Goal: Communication & Community: Answer question/provide support

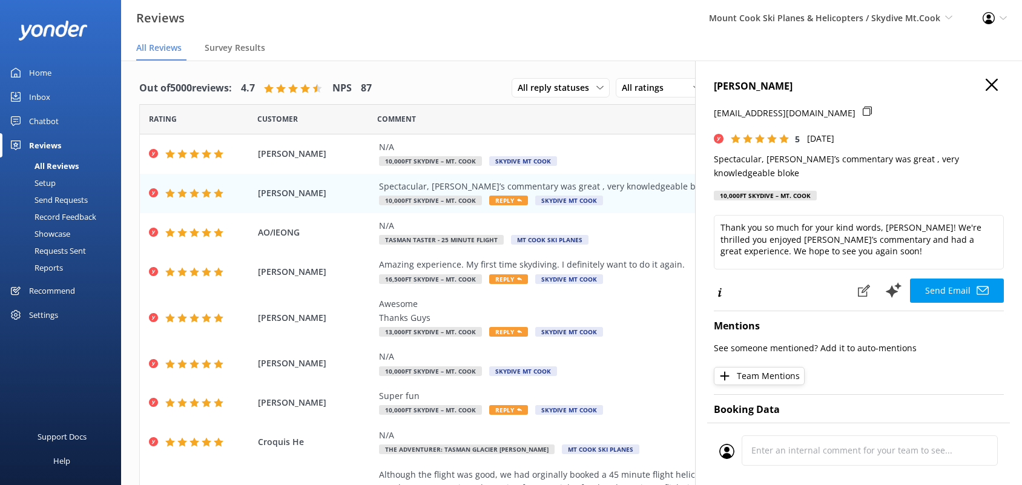
scroll to position [24, 0]
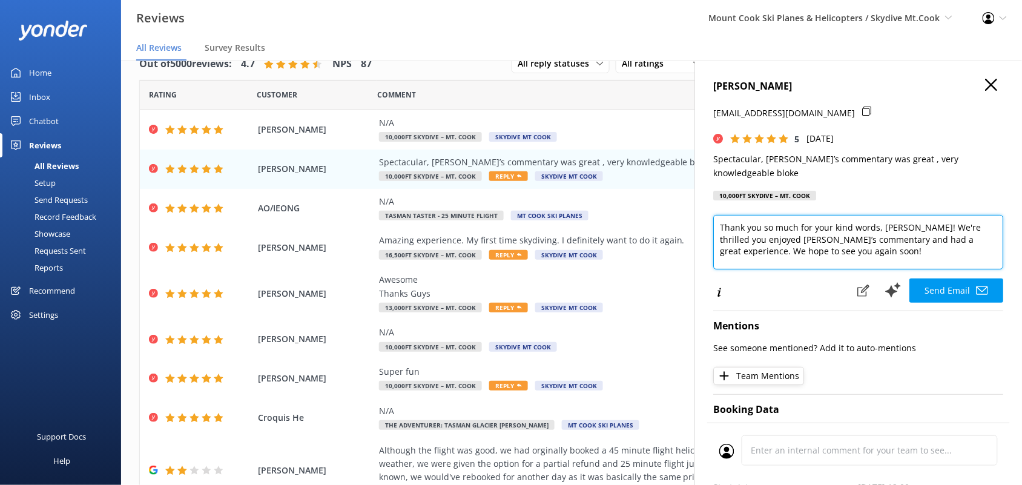
click at [851, 228] on textarea "Thank you so much for your kind words, [PERSON_NAME]! We're thrilled you enjoye…" at bounding box center [859, 242] width 290 height 55
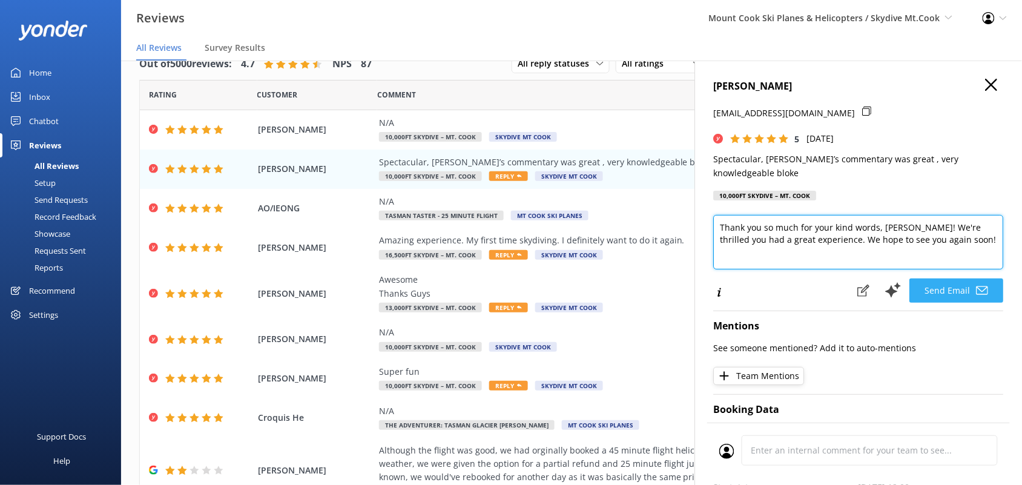
type textarea "Thank you so much for your kind words, [PERSON_NAME]! We're thrilled you had a …"
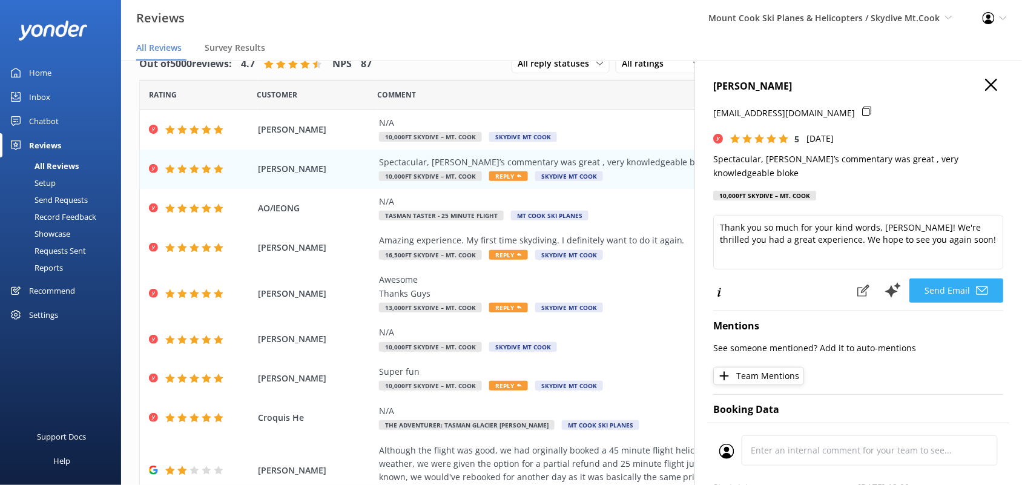
click at [944, 282] on button "Send Email" at bounding box center [957, 291] width 94 height 24
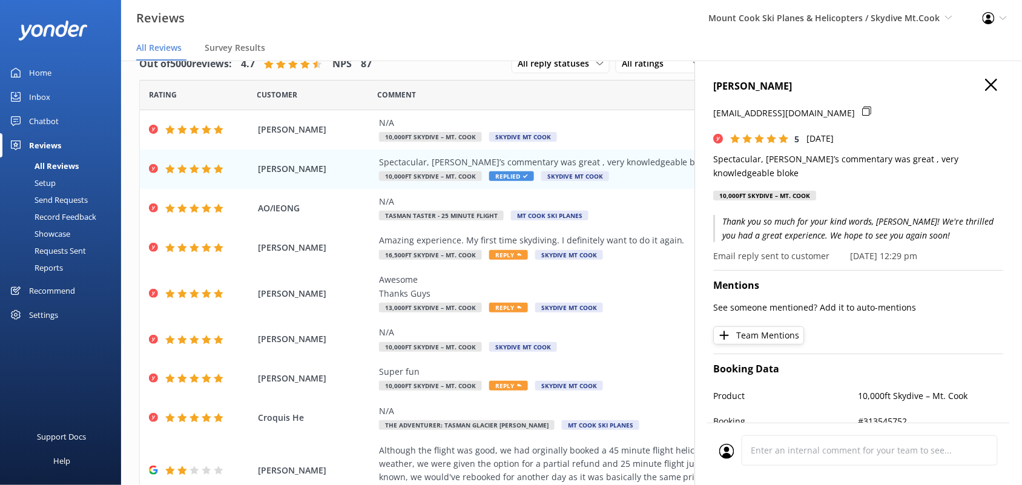
click at [987, 83] on h4 "[PERSON_NAME]" at bounding box center [859, 87] width 290 height 16
click at [986, 88] on icon "button" at bounding box center [992, 85] width 12 height 12
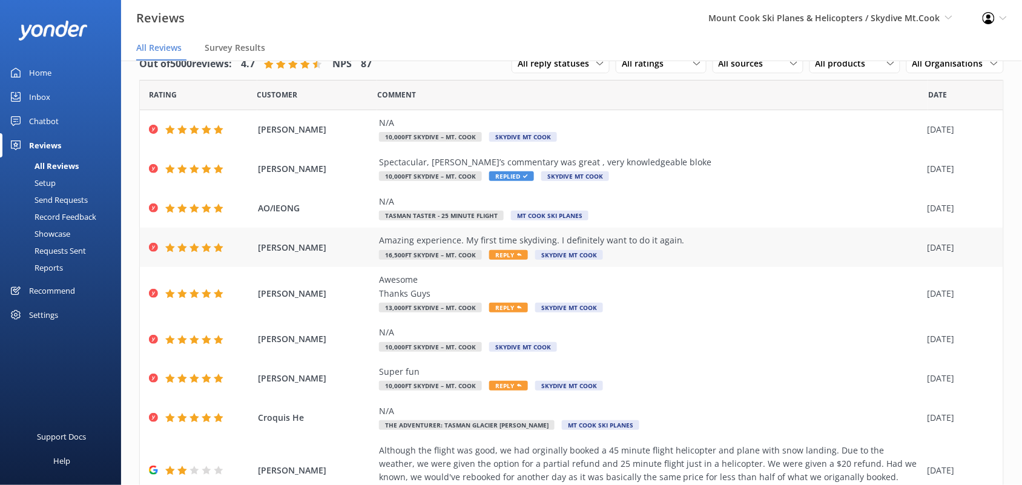
click at [515, 262] on div "[PERSON_NAME] Amazing experience. My first time skydiving. I definitely want to…" at bounding box center [572, 247] width 864 height 39
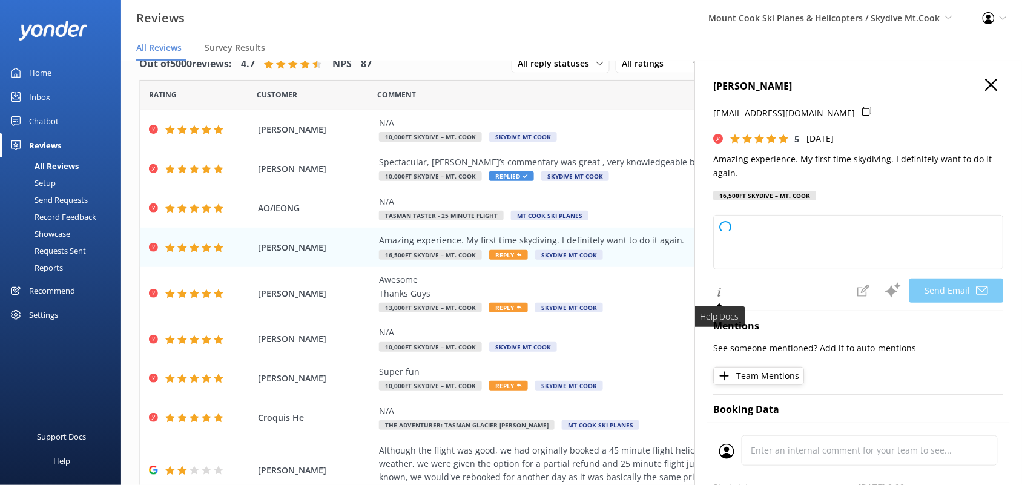
type textarea "Thank you so much, [PERSON_NAME]! We're thrilled to hear you had an amazing fir…"
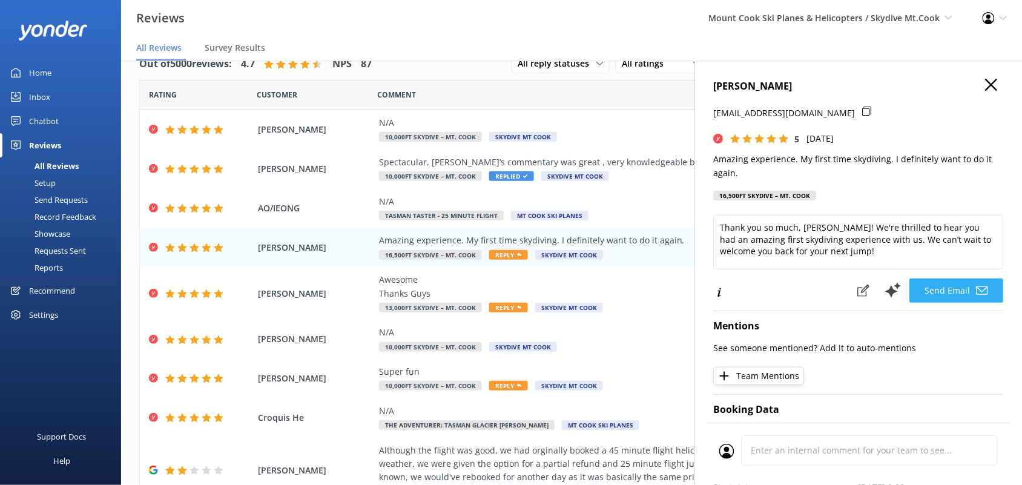
click at [936, 290] on button "Send Email" at bounding box center [957, 291] width 94 height 24
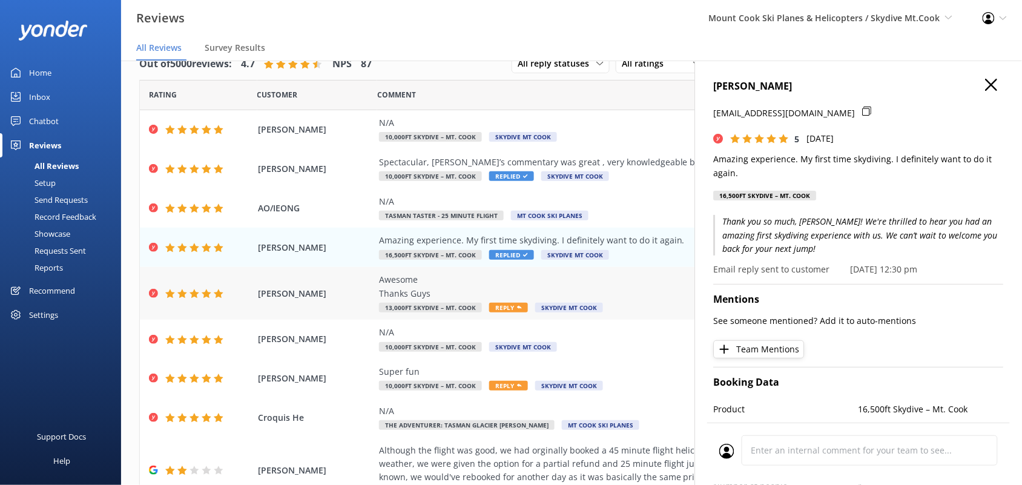
click at [506, 307] on span "Reply" at bounding box center [508, 308] width 39 height 10
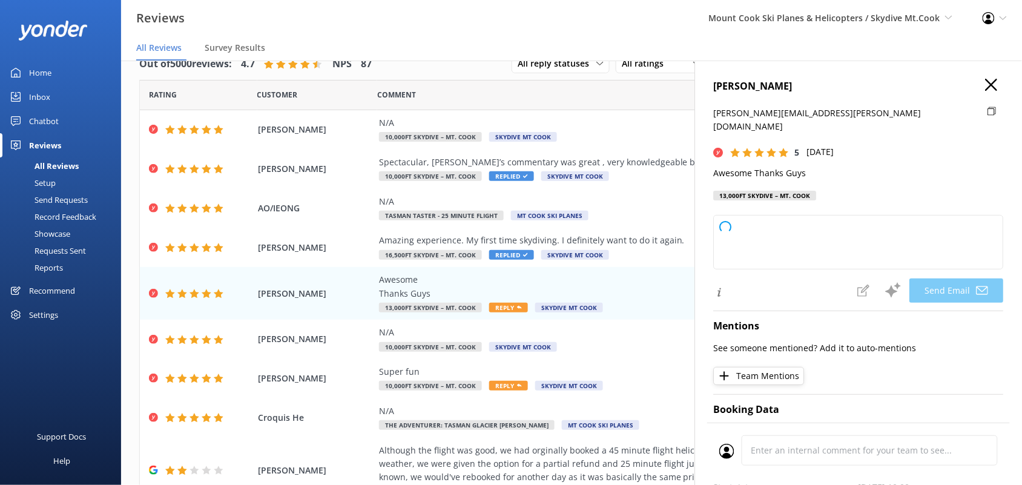
type textarea "Thank you so much, [PERSON_NAME]! We’re glad you had a great experience. We app…"
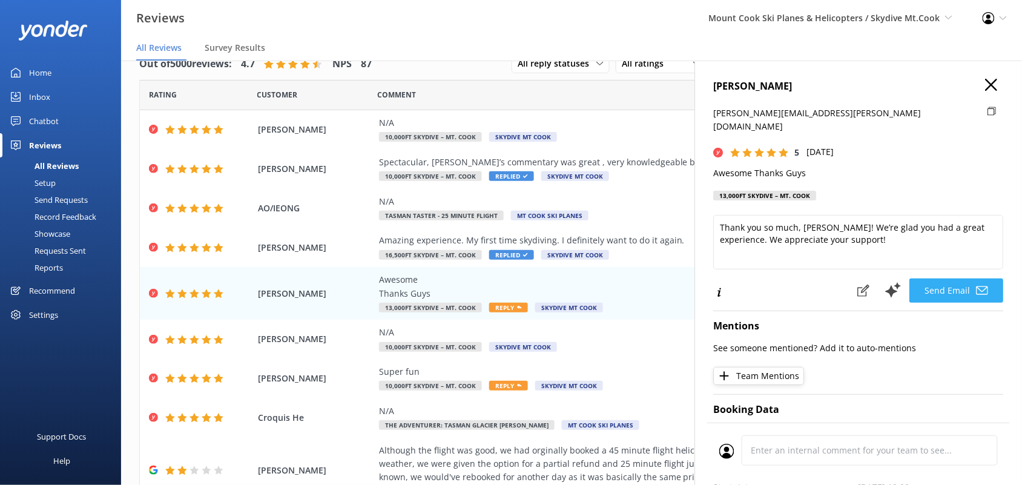
click at [925, 279] on button "Send Email" at bounding box center [957, 291] width 94 height 24
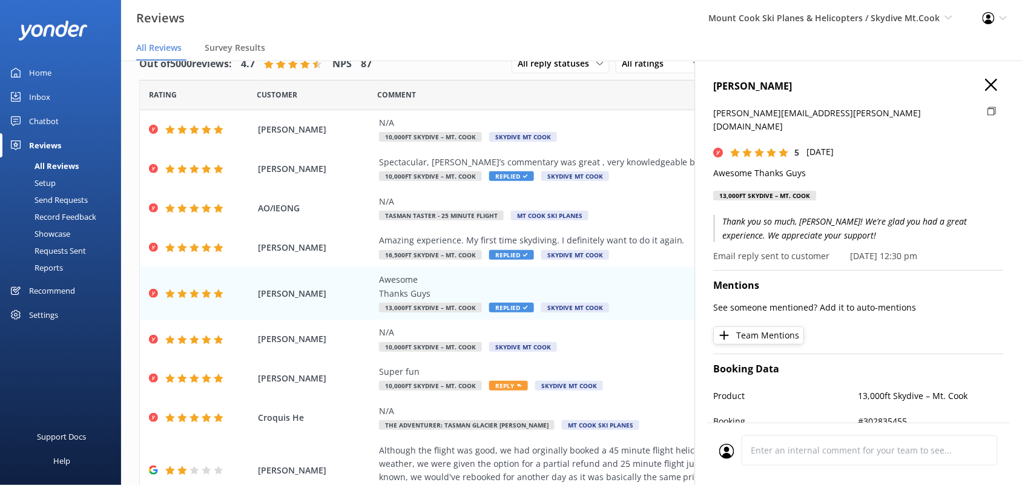
click at [986, 82] on use "button" at bounding box center [992, 85] width 12 height 12
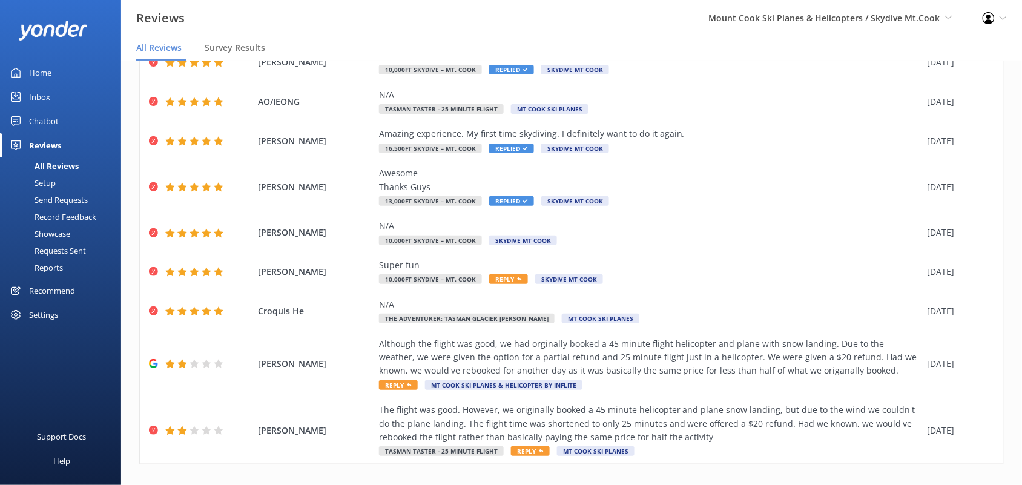
scroll to position [150, 0]
